Goal: Task Accomplishment & Management: Complete application form

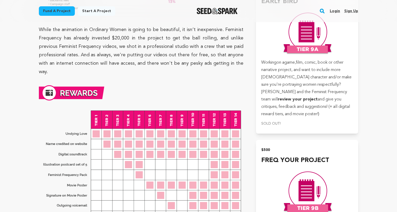
scroll to position [1346, 0]
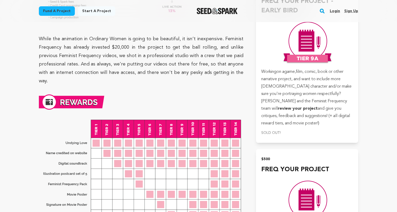
click at [96, 12] on link "Start a project" at bounding box center [96, 10] width 37 height 9
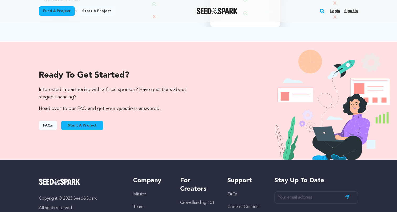
scroll to position [506, 0]
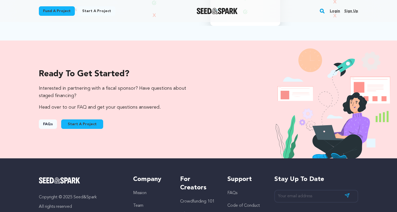
click at [94, 123] on link "Start A Project" at bounding box center [82, 123] width 42 height 9
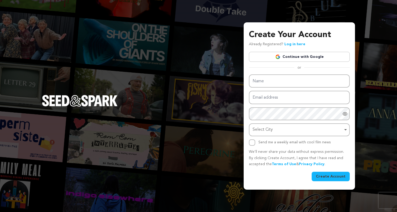
click at [290, 57] on link "Continue with Google" at bounding box center [299, 57] width 101 height 10
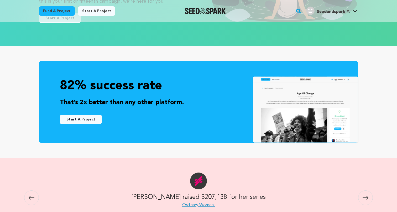
scroll to position [121, 0]
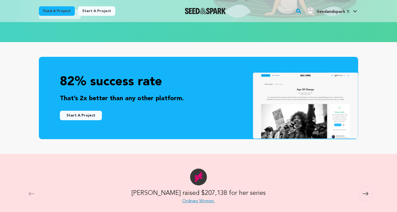
click at [90, 114] on button "Start A Project" at bounding box center [81, 115] width 42 height 9
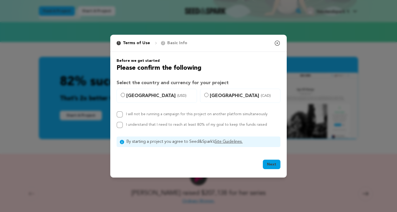
click at [129, 94] on span "United States (USD)" at bounding box center [159, 95] width 67 height 7
click at [125, 94] on input "United States (USD)" at bounding box center [123, 95] width 4 height 4
radio input "true"
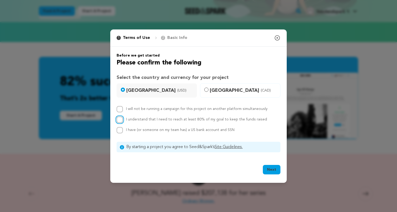
click at [119, 118] on input "I understand that I need to reach at least 80% of my goal to keep the funds rai…" at bounding box center [120, 119] width 6 height 6
checkbox input "true"
click at [120, 129] on input "I have (or someone on my team has) a US bank account and SSN" at bounding box center [120, 130] width 6 height 6
checkbox input "true"
click at [273, 168] on button "Next" at bounding box center [272, 169] width 18 height 9
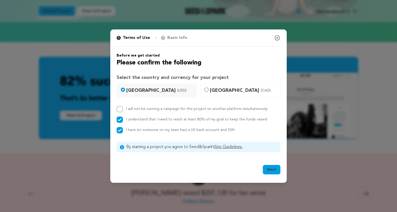
click at [166, 109] on label "I will not be running a campaign for this project on another platform simultane…" at bounding box center [197, 109] width 142 height 4
click at [123, 109] on input "I will not be running a campaign for this project on another platform simultane…" at bounding box center [120, 109] width 6 height 6
checkbox input "true"
click at [269, 167] on button "Next" at bounding box center [272, 169] width 18 height 9
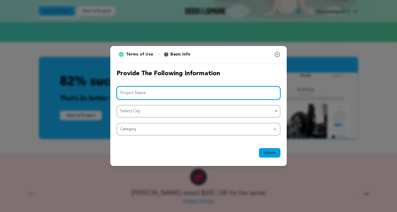
click at [182, 93] on input "Project Name" at bounding box center [199, 92] width 164 height 13
click at [167, 109] on div "Select City Remove item" at bounding box center [196, 111] width 153 height 8
type input "Blu Malady"
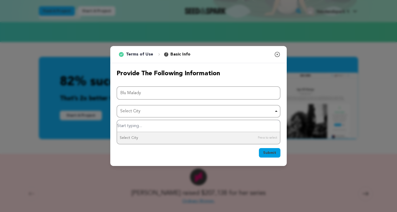
type input "u"
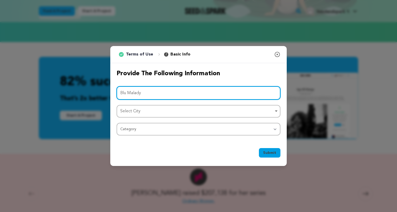
click at [126, 93] on input "Blu Malady" at bounding box center [199, 92] width 164 height 13
click at [143, 113] on div "Select City Remove item" at bounding box center [196, 111] width 153 height 8
type input "Blue Malady"
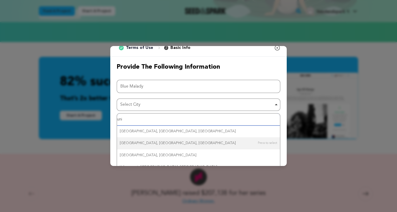
scroll to position [0, 0]
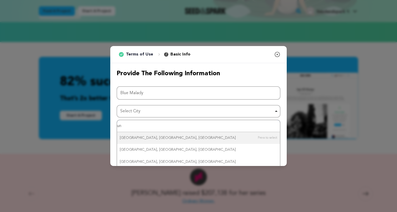
type input "u"
click at [143, 113] on div "Select City Remove item" at bounding box center [196, 111] width 153 height 8
type input "los"
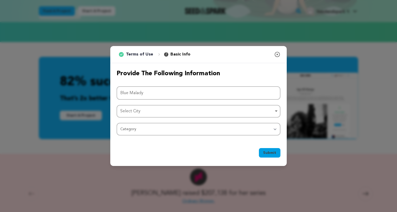
click at [143, 113] on div "Select City Remove item" at bounding box center [196, 111] width 153 height 8
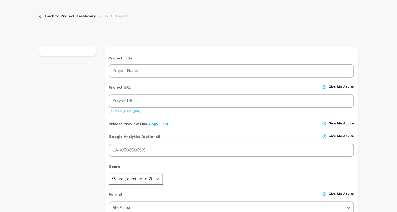
type input "Blue Malady"
type input "blue-malady"
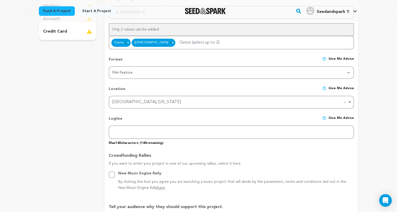
scroll to position [160, 0]
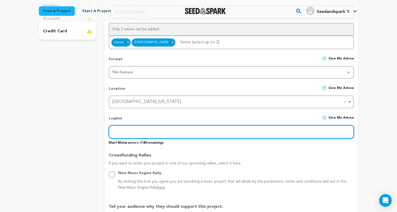
click at [214, 130] on input "text" at bounding box center [231, 131] width 245 height 13
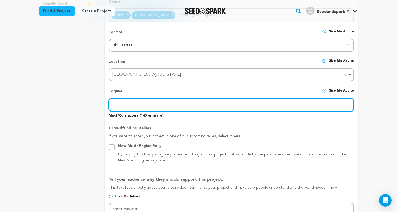
scroll to position [232, 0]
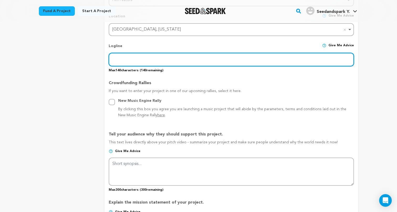
click at [132, 58] on input "text" at bounding box center [231, 59] width 245 height 13
paste input "PICTURESA PSYCHOLOGICAL DRAMA ABOUT ADDICTION, TRAUMA, AND A BOND THAT DEFIES B…"
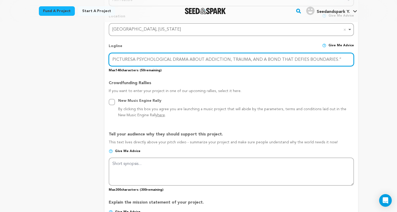
click at [125, 59] on input "PICTURESA PSYCHOLOGICAL DRAMA ABOUT ADDICTION, TRAUMA, AND A BOND THAT DEFIES B…" at bounding box center [231, 59] width 245 height 13
drag, startPoint x: 131, startPoint y: 58, endPoint x: 82, endPoint y: 58, distance: 48.9
click at [82, 58] on div "project story team social media video & images campaign incentives wishlist" at bounding box center [199, 141] width 320 height 608
click at [314, 58] on input "A PSYCHOLOGICAL DRAMA ABOUT ADDICTION, TRAUMA, AND A BOND THAT DEFIES BOUNDARIE…" at bounding box center [231, 59] width 245 height 13
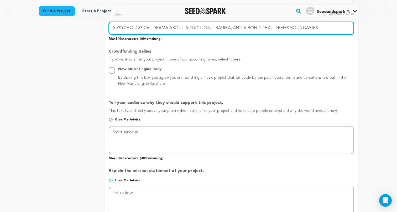
scroll to position [264, 0]
type input "A PSYCHOLOGICAL DRAMA ABOUT ADDICTION, TRAUMA, AND A BOND THAT DEFIES BOUNDARIES"
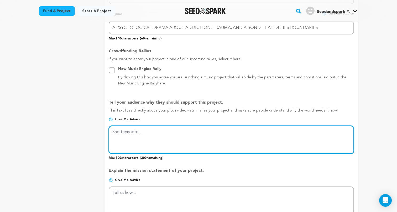
click at [202, 139] on textarea at bounding box center [231, 140] width 245 height 28
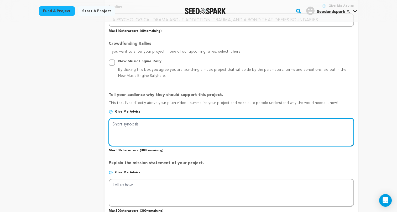
scroll to position [272, 0]
paste textarea "LAUREN, A FORMER DETECTIVE BATTLING ALCOHOLISM, RECEIVES A LETTER FROM A RECENT…"
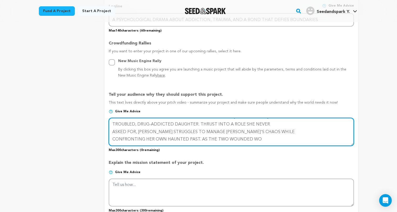
scroll to position [0, 0]
click at [113, 131] on textarea at bounding box center [231, 132] width 245 height 28
click at [112, 138] on textarea at bounding box center [231, 132] width 245 height 28
click at [113, 140] on textarea at bounding box center [231, 132] width 245 height 28
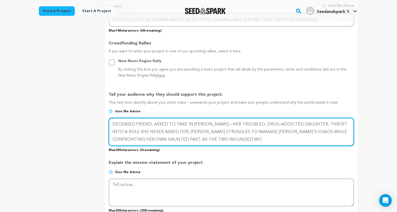
click at [112, 139] on textarea at bounding box center [231, 132] width 245 height 28
click at [113, 141] on textarea at bounding box center [231, 132] width 245 height 28
type textarea "LAUREN, A FORMER DETECTIVE BATTLING ALCOHOLISM, RECEIVES A LETTER FROM A RECENT…"
drag, startPoint x: 324, startPoint y: 132, endPoint x: 332, endPoint y: 150, distance: 20.1
click at [332, 150] on div "Tell your audience why they should support this project. This text lives direct…" at bounding box center [231, 119] width 245 height 65
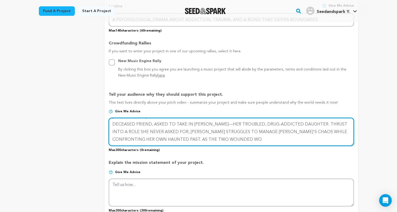
scroll to position [0, 0]
drag, startPoint x: 151, startPoint y: 141, endPoint x: 92, endPoint y: 98, distance: 73.7
click at [92, 98] on div "project story team social media video & images campaign incentives wishlist" at bounding box center [199, 101] width 320 height 608
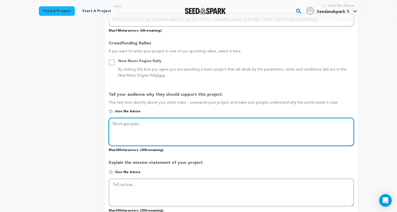
paste textarea "Lauren, a former detective battling alcoholism, receives a letter from a deceas…"
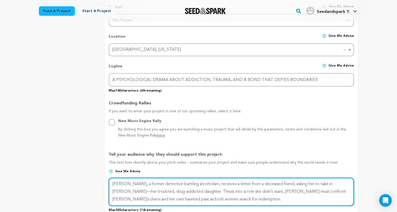
scroll to position [211, 0]
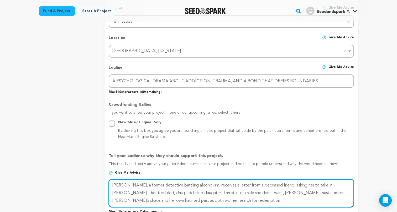
type textarea "Lauren, a former detective battling alcoholism, receives a letter from a deceas…"
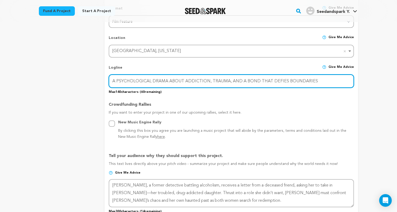
drag, startPoint x: 322, startPoint y: 80, endPoint x: 116, endPoint y: 80, distance: 206.6
click at [116, 80] on input "A PSYCHOLOGICAL DRAMA ABOUT ADDICTION, TRAUMA, AND A BOND THAT DEFIES BOUNDARIES" at bounding box center [231, 80] width 245 height 13
drag, startPoint x: 142, startPoint y: 81, endPoint x: 210, endPoint y: 80, distance: 67.8
click at [210, 80] on input "A Psychological PSYCHOLOGICAL DRAMA ABOUT ADDICTION, TRAUMA, AND A BOND THAT DE…" at bounding box center [231, 80] width 245 height 13
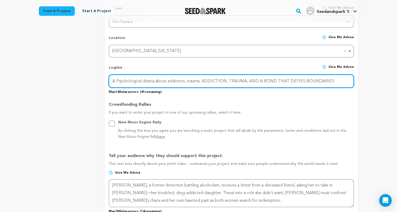
drag, startPoint x: 262, startPoint y: 81, endPoint x: 200, endPoint y: 82, distance: 62.3
click at [200, 82] on input "A Psychological drama about addiction, trauma ADDICTION, TRAUMA, AND A BOND THA…" at bounding box center [231, 80] width 245 height 13
drag, startPoint x: 336, startPoint y: 81, endPoint x: 267, endPoint y: 80, distance: 69.1
click at [267, 80] on input "A Psychological drama about addiction, traum and a bond that defies boundaries …" at bounding box center [231, 80] width 245 height 13
click at [198, 81] on input "A Psychological drama about addiction, traum and a bond that defies boundaries." at bounding box center [231, 80] width 245 height 13
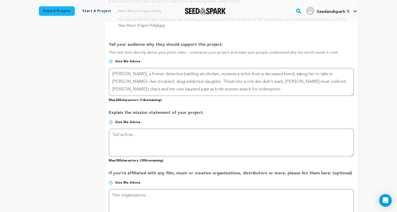
scroll to position [327, 0]
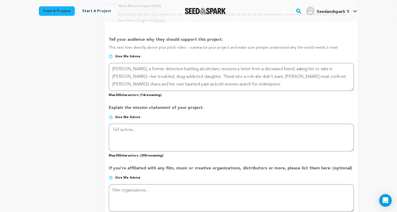
type input "A Psychological drama about addiction, trauma and a bond that defies boundaries."
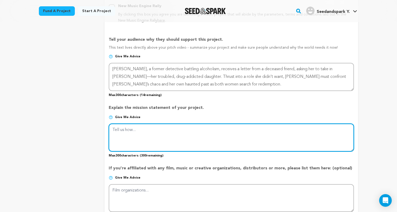
click at [173, 134] on textarea at bounding box center [231, 138] width 245 height 28
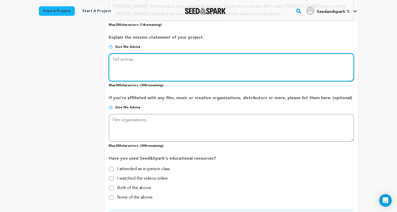
scroll to position [397, 0]
click at [144, 60] on textarea at bounding box center [231, 68] width 245 height 28
paste textarea "As an LGBTQ+ deaf filmmaker, I bring a rare and authentic perspective to storyt…"
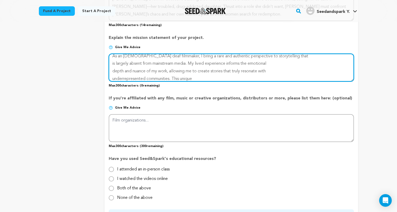
scroll to position [0, 0]
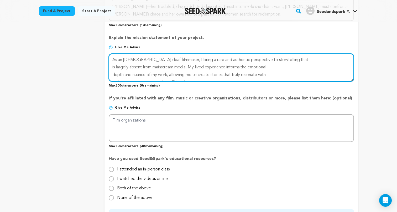
click at [111, 66] on textarea at bounding box center [231, 68] width 245 height 28
click at [112, 75] on textarea at bounding box center [231, 68] width 245 height 28
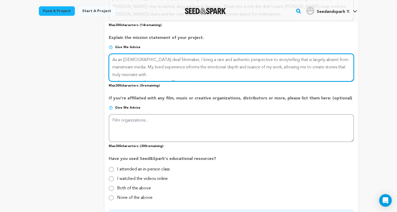
scroll to position [7, 0]
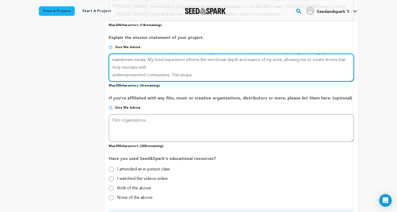
click at [113, 74] on textarea at bounding box center [231, 68] width 245 height 28
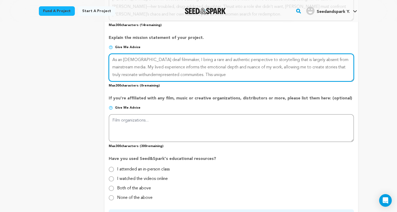
scroll to position [0, 0]
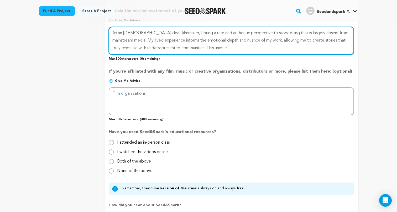
click at [163, 43] on textarea at bounding box center [231, 41] width 245 height 28
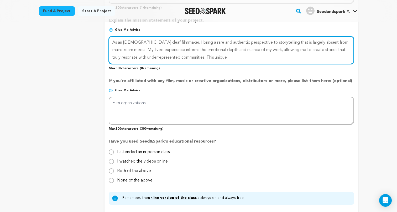
scroll to position [413, 0]
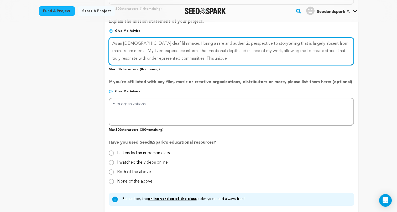
drag, startPoint x: 228, startPoint y: 59, endPoint x: 197, endPoint y: 57, distance: 30.6
click at [197, 57] on textarea at bounding box center [231, 51] width 245 height 28
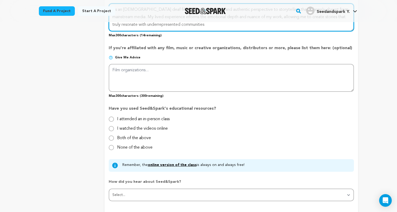
scroll to position [449, 0]
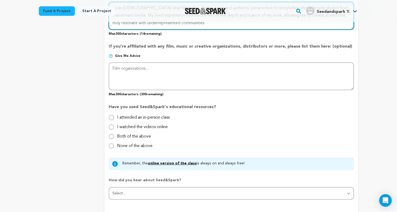
type textarea "As an LGBTQ+ deaf filmmaker, I bring a rare and authentic perspective to storyt…"
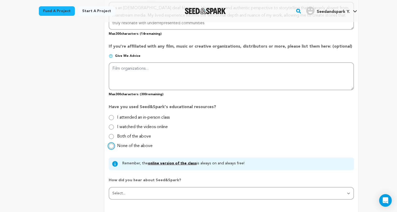
click at [112, 145] on input "None of the above" at bounding box center [111, 145] width 5 height 5
radio input "true"
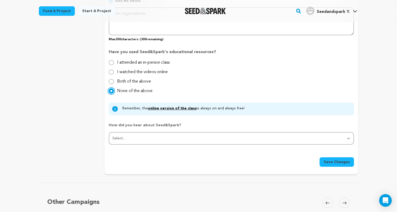
scroll to position [525, 0]
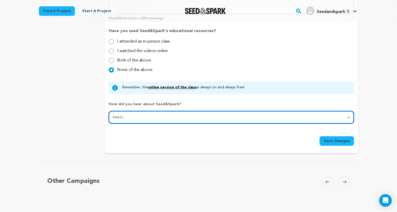
click at [119, 111] on select "Select... From a friend Social media Film festival or film organization Took an…" at bounding box center [231, 117] width 245 height 13
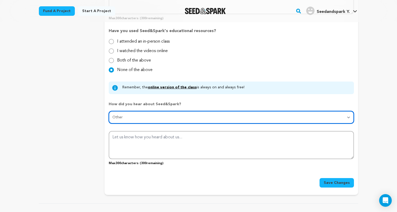
click at [129, 118] on select "Select... From a friend Social media Film festival or film organization Took an…" at bounding box center [231, 117] width 245 height 13
select select "2"
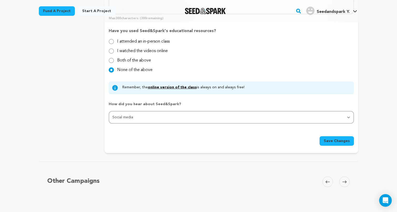
click at [327, 137] on button "Save Changes" at bounding box center [337, 140] width 34 height 9
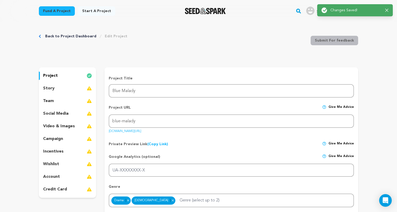
scroll to position [0, 0]
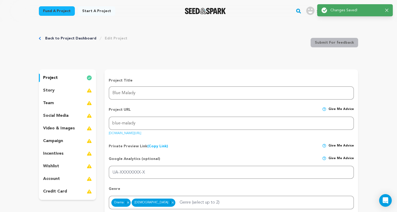
click at [87, 94] on div "story" at bounding box center [67, 90] width 57 height 8
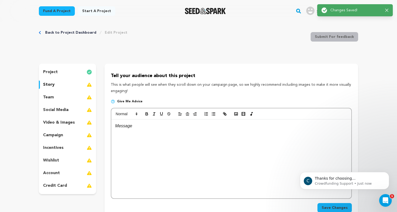
click at [143, 133] on div at bounding box center [231, 158] width 240 height 79
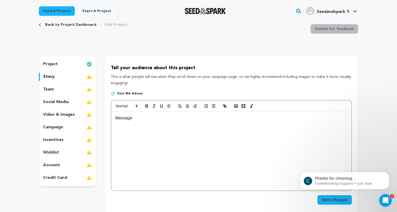
scroll to position [14, 0]
click at [70, 89] on div "team" at bounding box center [67, 89] width 57 height 8
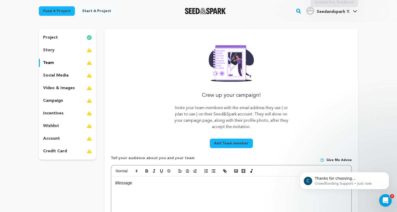
scroll to position [42, 0]
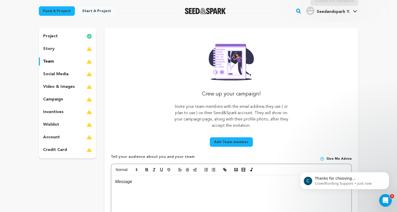
click at [70, 72] on div "social media" at bounding box center [67, 74] width 57 height 8
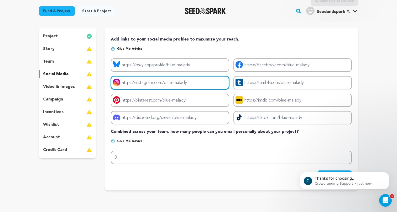
click at [135, 81] on input "Project instagram link" at bounding box center [170, 82] width 119 height 13
click at [194, 83] on input "Project instagram link" at bounding box center [170, 82] width 119 height 13
drag, startPoint x: 194, startPoint y: 83, endPoint x: 170, endPoint y: 83, distance: 23.9
click at [170, 83] on input "Project instagram link" at bounding box center [170, 82] width 119 height 13
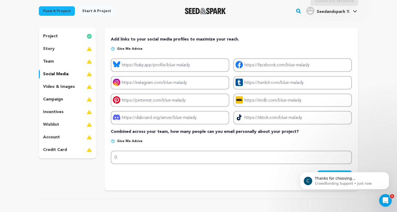
click at [71, 84] on p "video & images" at bounding box center [59, 87] width 32 height 6
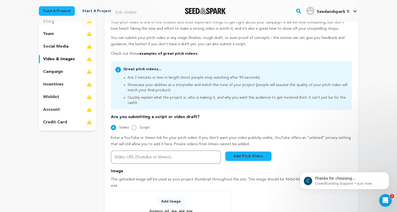
scroll to position [70, 0]
click at [132, 124] on input "Script" at bounding box center [133, 126] width 5 height 5
radio input "true"
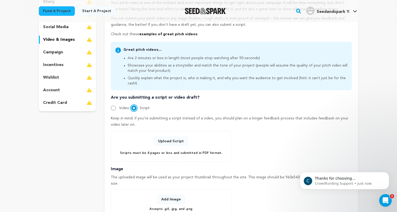
scroll to position [87, 0]
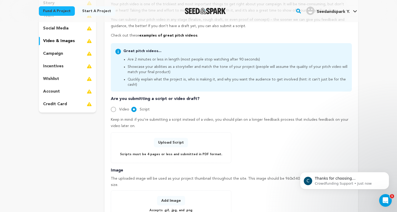
click at [69, 54] on div "campaign" at bounding box center [67, 53] width 57 height 8
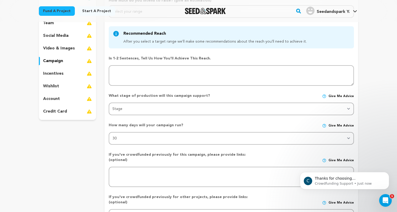
scroll to position [79, 0]
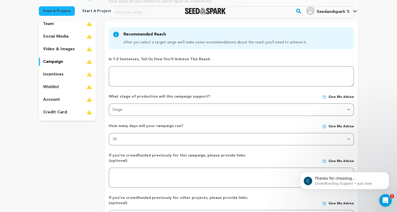
click at [76, 86] on div "wishlist" at bounding box center [67, 87] width 57 height 8
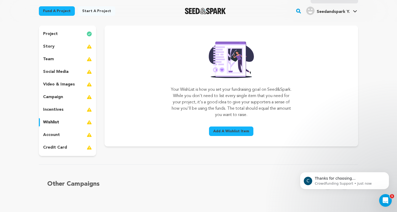
scroll to position [35, 0]
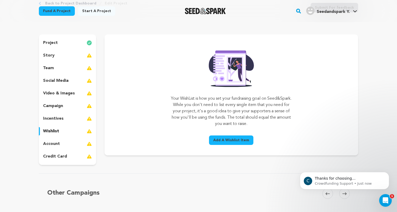
click at [76, 56] on div "story" at bounding box center [67, 55] width 57 height 8
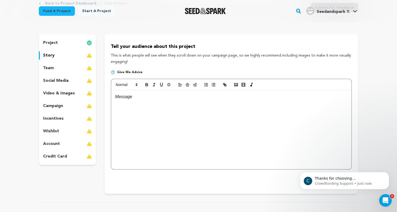
click at [87, 40] on img at bounding box center [89, 43] width 5 height 6
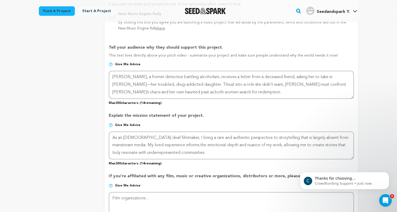
scroll to position [319, 0]
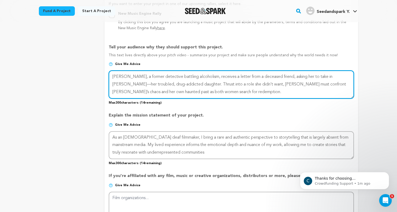
click at [199, 94] on textarea at bounding box center [231, 84] width 245 height 28
type textarea "Lauren, a former detective battling alcoholism, receives a letter from a deceas…"
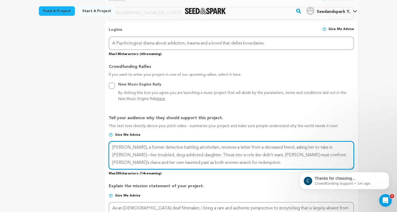
scroll to position [0, 0]
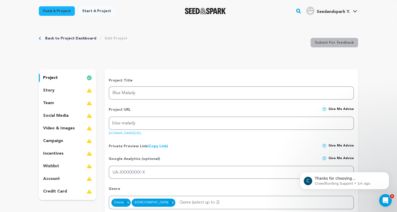
click at [52, 90] on p "story" at bounding box center [49, 90] width 12 height 6
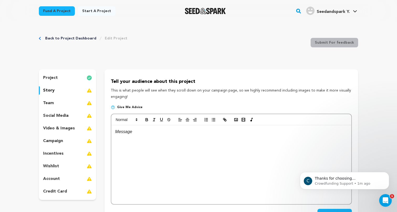
click at [153, 143] on div at bounding box center [231, 164] width 240 height 79
click at [132, 138] on div at bounding box center [231, 164] width 240 height 79
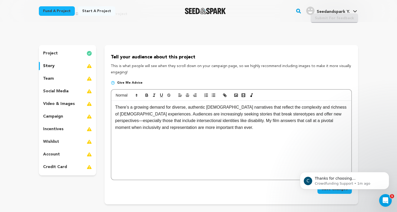
scroll to position [25, 0]
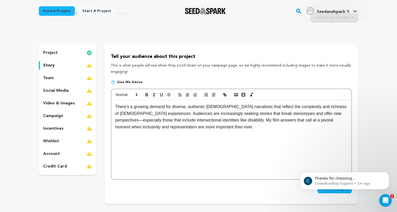
click at [116, 106] on p "There’s a growing demand for diverse, authentic LGBTQ+ narratives that reflect …" at bounding box center [231, 116] width 232 height 27
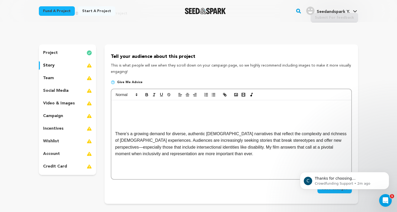
click at [59, 52] on div "project" at bounding box center [67, 53] width 57 height 8
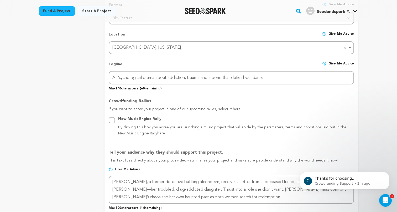
scroll to position [269, 0]
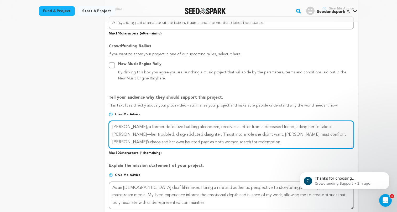
drag, startPoint x: 202, startPoint y: 143, endPoint x: 99, endPoint y: 119, distance: 105.8
click at [99, 119] on div "project story team social media video & images campaign incentives wishlist" at bounding box center [199, 104] width 320 height 608
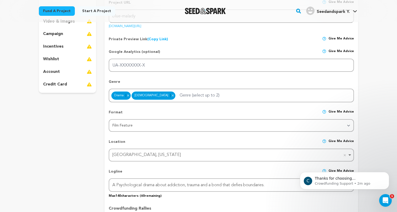
scroll to position [0, 0]
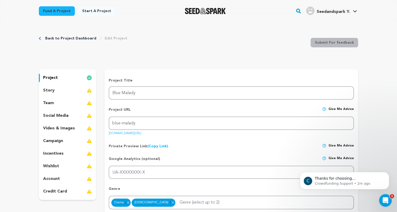
click at [60, 90] on div "story" at bounding box center [67, 90] width 57 height 8
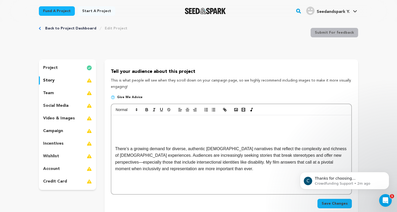
scroll to position [14, 0]
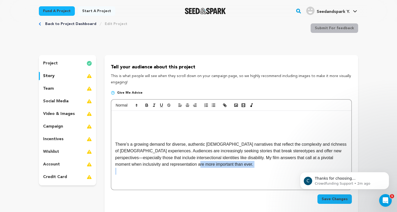
drag, startPoint x: 210, startPoint y: 171, endPoint x: 196, endPoint y: 165, distance: 15.7
click at [196, 165] on div "There’s a growing demand for diverse, authentic LGBTQ+ narratives that reflect …" at bounding box center [231, 150] width 240 height 79
click at [117, 116] on p at bounding box center [231, 117] width 232 height 7
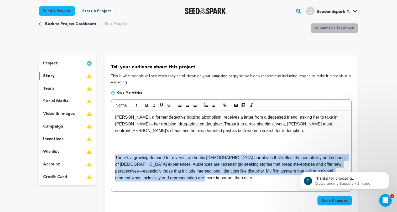
drag, startPoint x: 218, startPoint y: 179, endPoint x: 108, endPoint y: 156, distance: 111.8
click at [108, 156] on div "Tell your audience about this project This is what people will see when they sc…" at bounding box center [232, 135] width 254 height 161
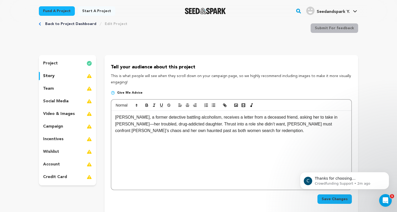
click at [67, 65] on div "project" at bounding box center [67, 63] width 57 height 8
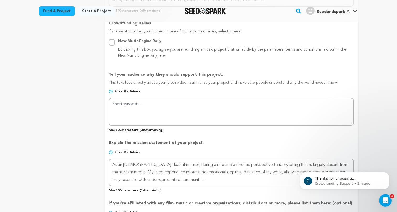
scroll to position [321, 0]
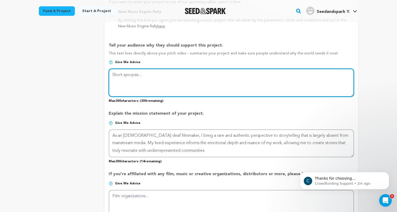
click at [129, 81] on textarea at bounding box center [231, 83] width 245 height 28
paste textarea "There’s a growing demand for diverse, authentic LGBTQ+ narratives that reflect …"
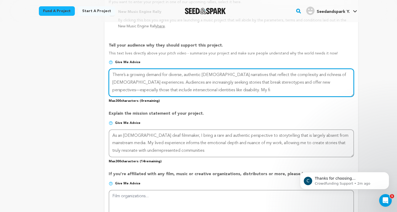
drag, startPoint x: 223, startPoint y: 91, endPoint x: 206, endPoint y: 90, distance: 17.6
click at [206, 90] on textarea at bounding box center [231, 83] width 245 height 28
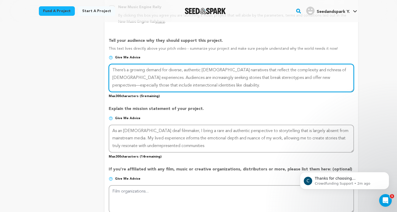
scroll to position [328, 0]
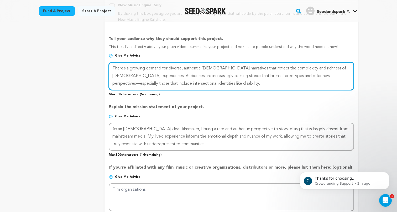
type textarea "There’s a growing demand for diverse, authentic LGBTQ+ narratives that reflect …"
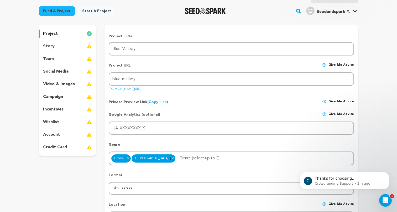
scroll to position [14, 0]
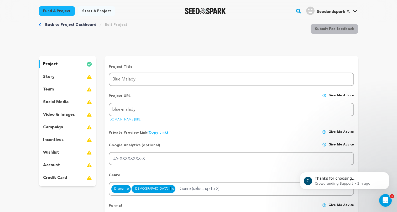
click at [73, 80] on div "story" at bounding box center [67, 77] width 57 height 8
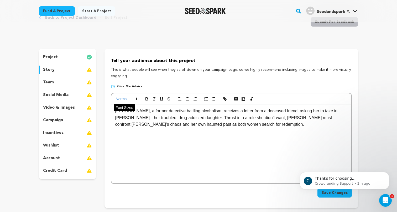
scroll to position [24, 0]
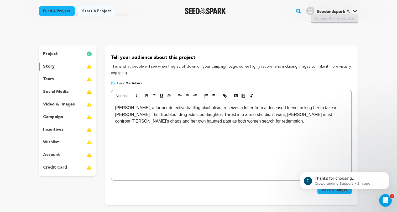
click at [227, 122] on p "Lauren, a former detective battling alcoholism, receives a letter from a deceas…" at bounding box center [231, 114] width 232 height 20
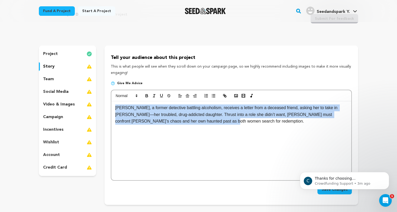
drag, startPoint x: 232, startPoint y: 124, endPoint x: 96, endPoint y: 102, distance: 138.0
click at [96, 102] on div "project story team social media video & images campaign incentives wishlist" at bounding box center [199, 124] width 320 height 159
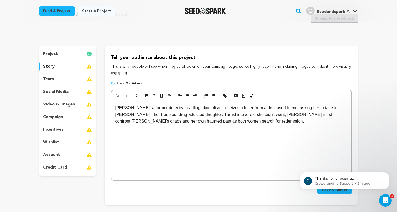
scroll to position [0, 0]
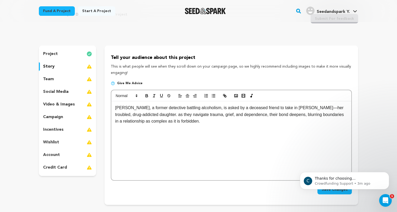
click at [117, 109] on p "lauren, a former detective battling alcoholism, is asked by a deceased friend t…" at bounding box center [231, 114] width 232 height 20
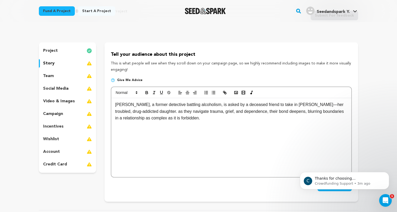
scroll to position [27, 0]
click at [283, 105] on p "Lauren, a former detective battling alcoholism, is asked by a deceased friend t…" at bounding box center [231, 111] width 232 height 20
click at [284, 115] on p "Lauren, a former detective battling alcoholism, is asked by a deceased friend t…" at bounding box center [231, 111] width 232 height 20
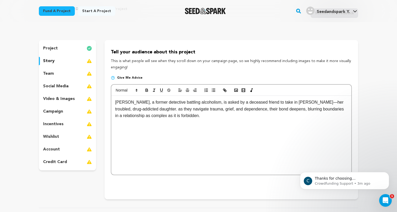
scroll to position [30, 0]
click at [136, 109] on p "Lauren, a former detective battling alcoholism, is asked by a deceased friend t…" at bounding box center [231, 108] width 232 height 20
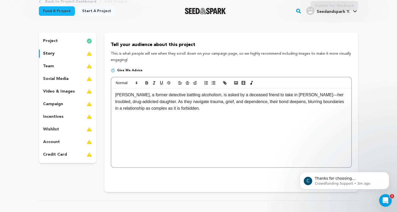
scroll to position [37, 0]
click at [66, 64] on div "team" at bounding box center [67, 65] width 57 height 8
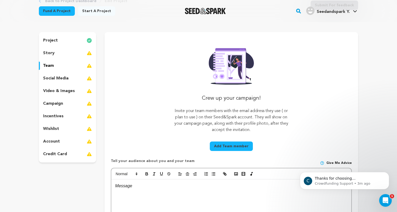
click at [75, 54] on div "story" at bounding box center [67, 53] width 57 height 8
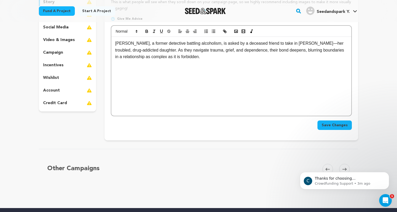
scroll to position [143, 0]
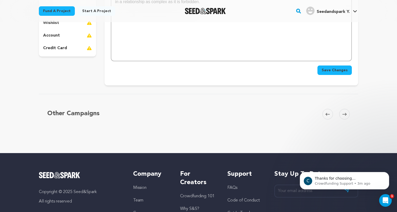
click at [337, 71] on span "Save Changes" at bounding box center [335, 70] width 26 height 5
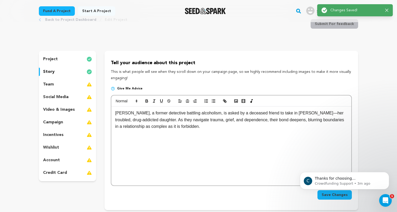
scroll to position [0, 0]
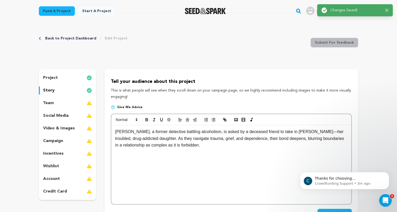
click at [49, 100] on p "team" at bounding box center [48, 103] width 11 height 6
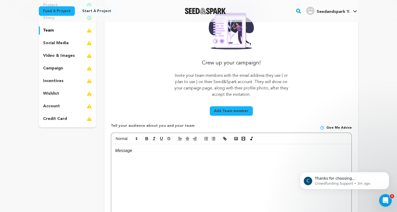
scroll to position [63, 0]
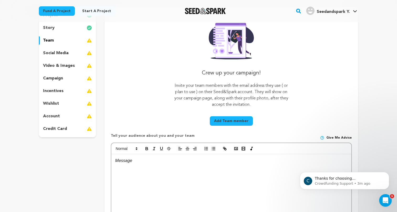
click at [59, 52] on p "social media" at bounding box center [55, 53] width 25 height 6
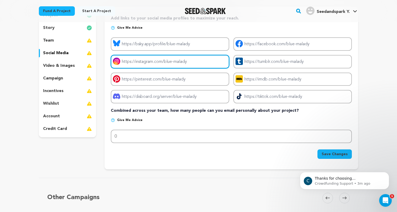
click at [142, 64] on input "Project instagram link" at bounding box center [170, 61] width 119 height 13
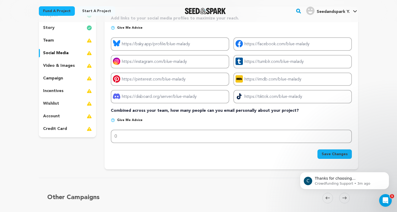
click at [72, 64] on p "video & images" at bounding box center [59, 66] width 32 height 6
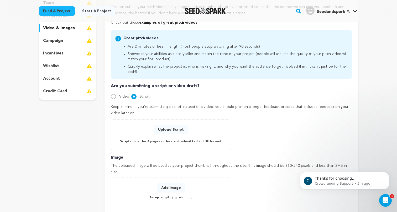
scroll to position [99, 0]
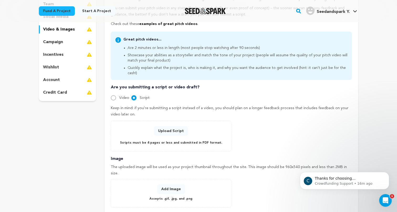
click at [85, 67] on div "wishlist" at bounding box center [67, 67] width 57 height 8
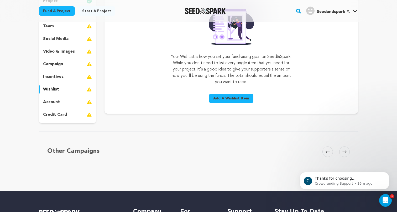
scroll to position [70, 0]
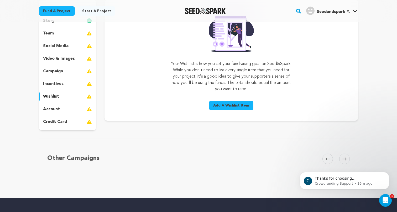
click at [226, 104] on span "Add A Wishlist Item" at bounding box center [231, 105] width 36 height 5
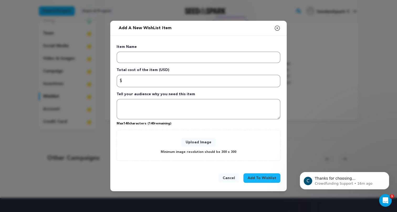
click at [277, 28] on icon "button" at bounding box center [277, 28] width 6 height 6
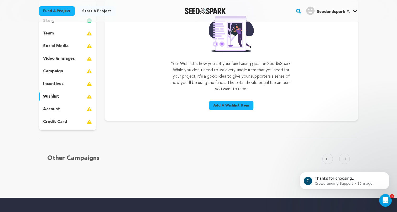
click at [66, 108] on div "account" at bounding box center [67, 109] width 57 height 8
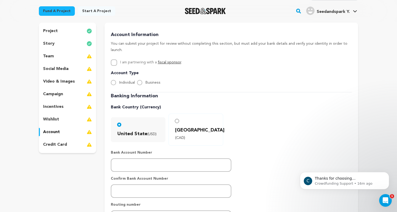
scroll to position [46, 0]
click at [141, 80] on input "Business" at bounding box center [139, 82] width 5 height 5
radio input "true"
click at [116, 80] on div "Individual" at bounding box center [123, 83] width 24 height 6
click at [113, 80] on input "Individual" at bounding box center [113, 82] width 5 height 5
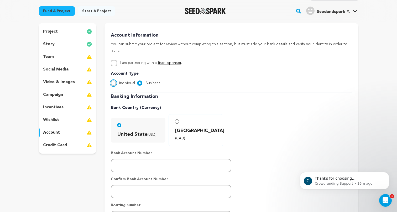
radio input "true"
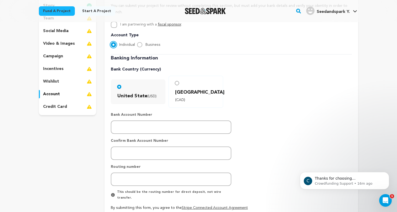
scroll to position [46, 0]
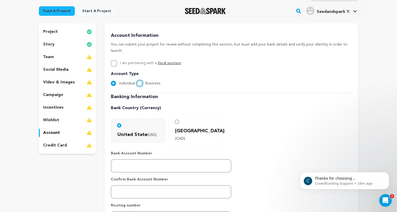
click at [138, 81] on input "Business" at bounding box center [139, 83] width 5 height 5
radio input "true"
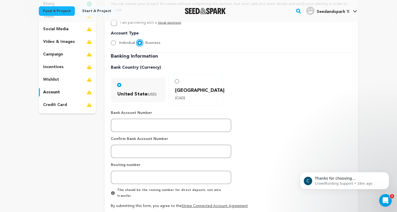
scroll to position [87, 0]
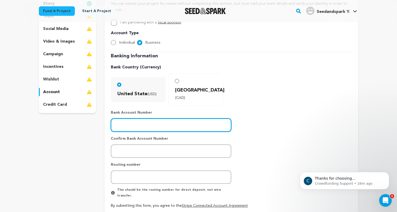
click at [130, 118] on input "number" at bounding box center [171, 124] width 121 height 13
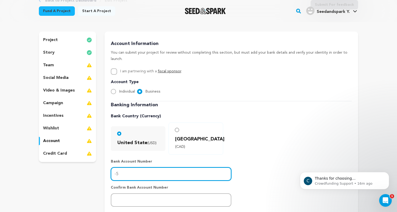
scroll to position [0, 0]
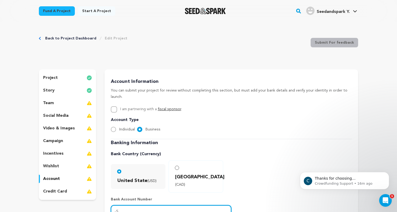
type input "-5"
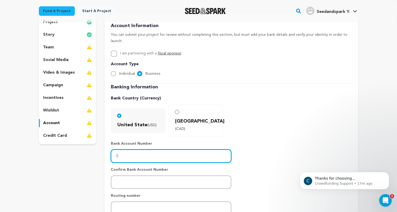
scroll to position [54, 0]
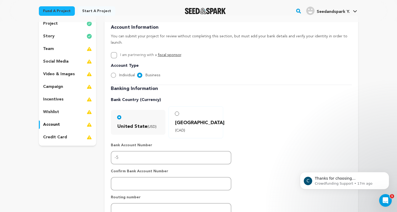
click at [67, 87] on div "campaign" at bounding box center [67, 87] width 57 height 8
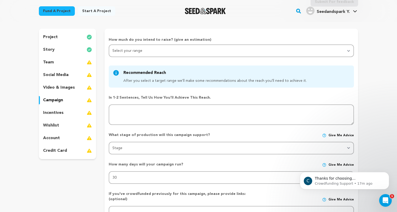
scroll to position [40, 0]
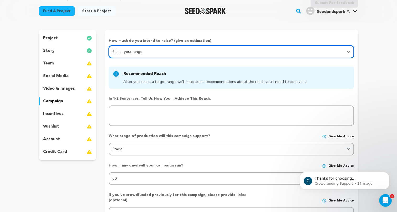
click at [137, 51] on select "Select your range Less than $10k 10k - $14k 15k - $24k 25k - $49k 50k or more" at bounding box center [231, 51] width 245 height 13
select select "5"
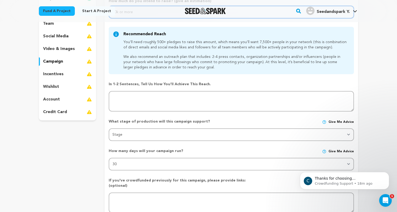
scroll to position [84, 0]
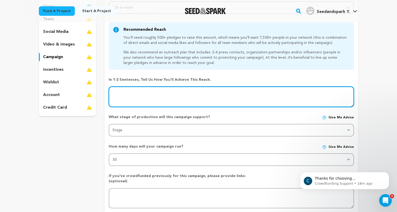
click at [141, 93] on textarea at bounding box center [231, 96] width 245 height 20
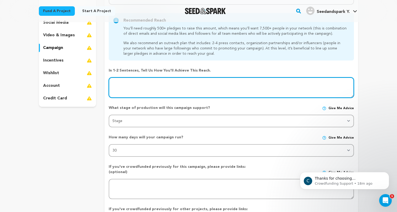
scroll to position [98, 0]
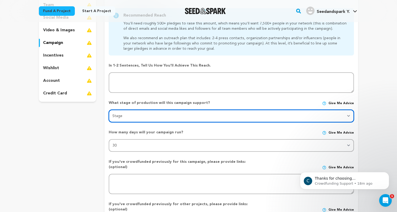
click at [136, 115] on select "Stage DEVELOPMENT PRODUCTION POST-PRODUCTION DISTRIBUTION PRE-PRODUCTION ENHANC…" at bounding box center [231, 116] width 245 height 13
select select "1402"
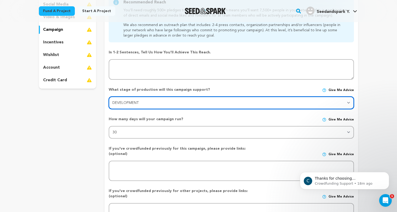
scroll to position [111, 0]
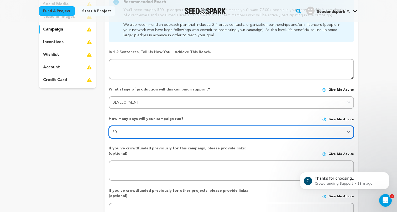
click at [134, 132] on select "30 45 60" at bounding box center [231, 132] width 245 height 13
select select "60"
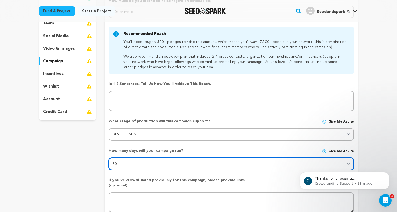
scroll to position [111, 0]
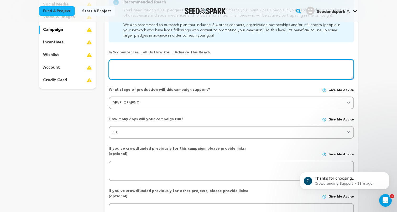
click at [137, 65] on textarea at bounding box center [231, 69] width 245 height 20
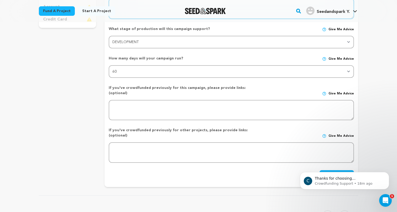
scroll to position [188, 0]
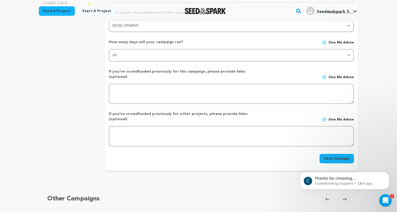
click at [347, 154] on button "Save Changes" at bounding box center [337, 158] width 34 height 9
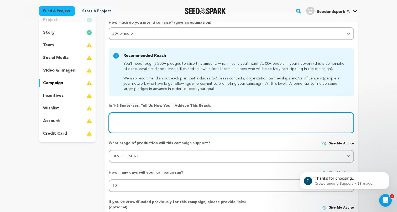
scroll to position [53, 0]
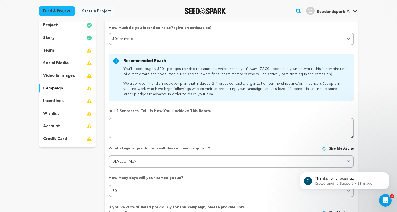
click at [80, 64] on div "social media" at bounding box center [67, 63] width 57 height 8
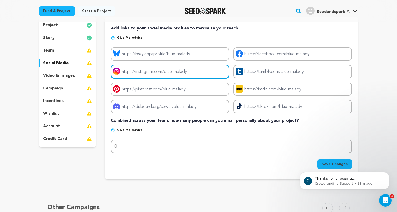
click at [138, 74] on input "Project instagram link" at bounding box center [170, 71] width 119 height 13
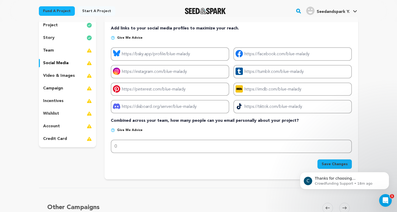
click at [58, 52] on div "team" at bounding box center [67, 50] width 57 height 8
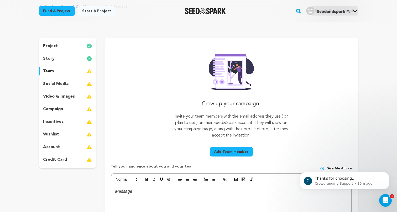
scroll to position [32, 0]
click at [73, 159] on div "credit card" at bounding box center [67, 160] width 57 height 8
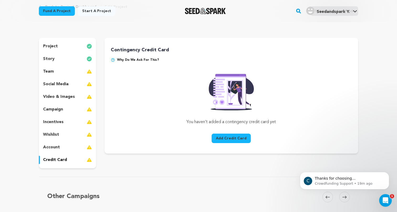
click at [72, 144] on div "account" at bounding box center [67, 147] width 57 height 8
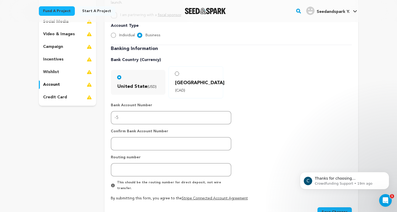
scroll to position [95, 0]
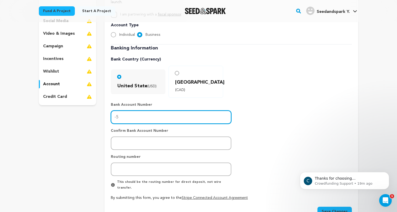
click at [140, 110] on input "-5" at bounding box center [171, 116] width 121 height 13
type input "-4"
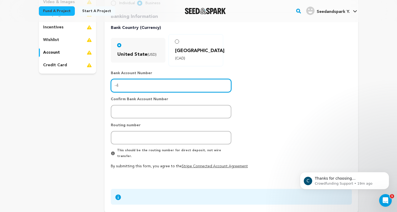
scroll to position [127, 0]
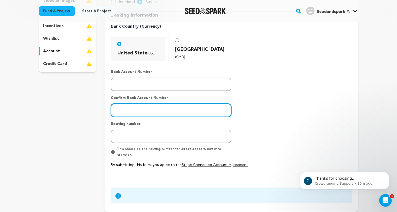
click at [129, 104] on input "number" at bounding box center [171, 110] width 121 height 13
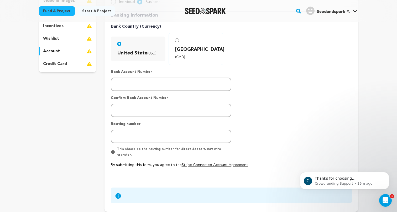
click at [77, 50] on div "account" at bounding box center [67, 51] width 57 height 8
click at [75, 64] on div "credit card" at bounding box center [67, 64] width 57 height 8
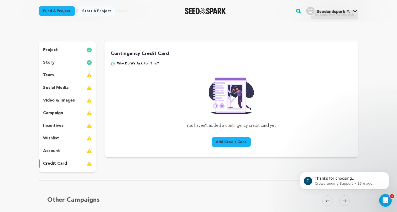
scroll to position [1, 0]
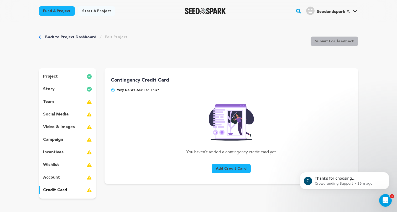
click at [73, 101] on div "team" at bounding box center [67, 102] width 57 height 8
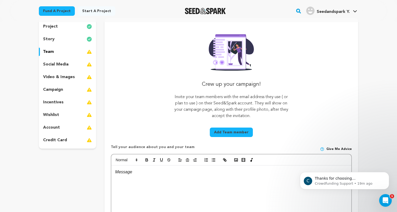
scroll to position [109, 0]
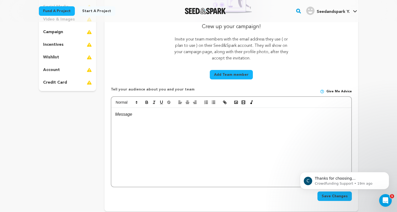
click at [149, 117] on p at bounding box center [231, 114] width 232 height 7
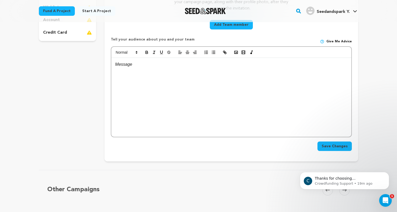
scroll to position [171, 0]
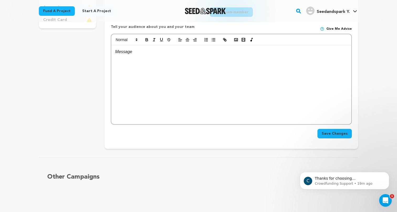
click at [329, 131] on span "Save Changes" at bounding box center [335, 133] width 26 height 5
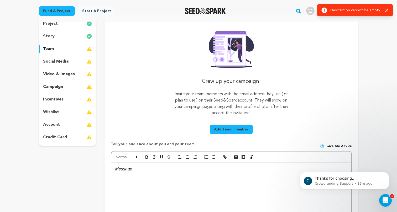
scroll to position [0, 0]
